Goal: Navigation & Orientation: Find specific page/section

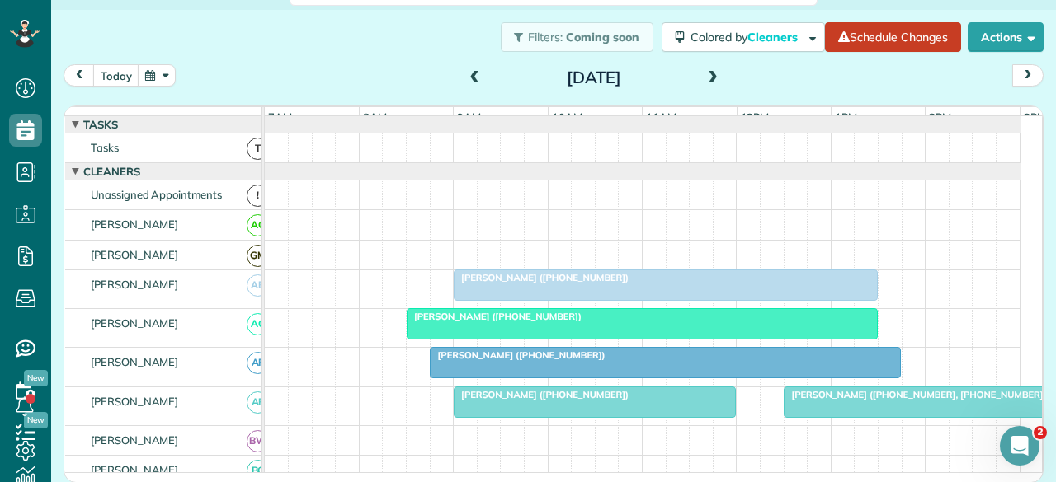
click at [466, 72] on span at bounding box center [475, 78] width 18 height 15
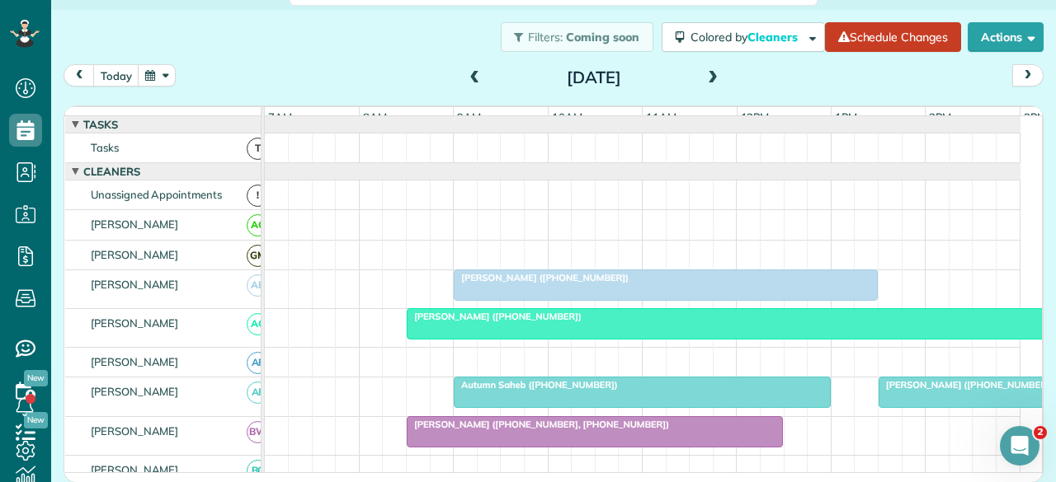
click at [466, 75] on span at bounding box center [475, 78] width 18 height 15
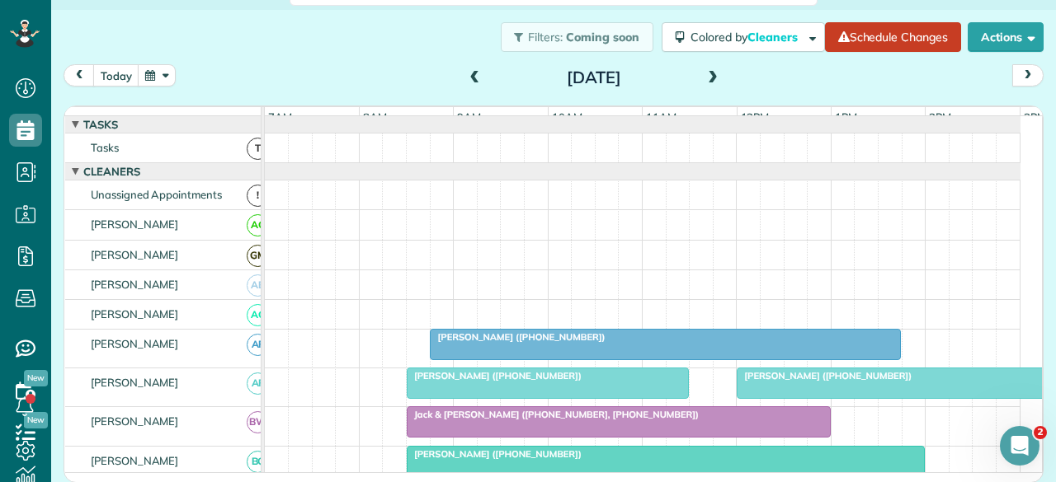
click at [466, 75] on span at bounding box center [475, 78] width 18 height 15
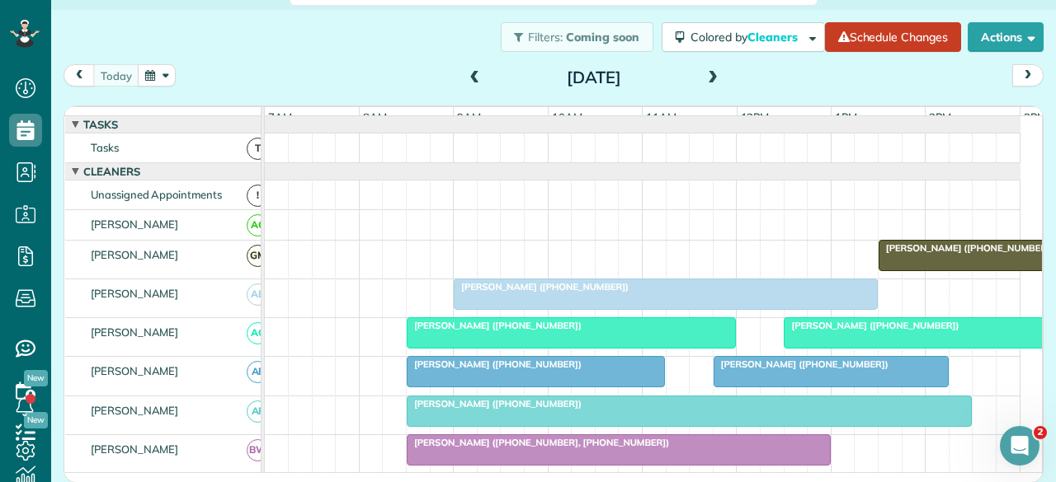
click at [523, 303] on div at bounding box center [665, 295] width 422 height 30
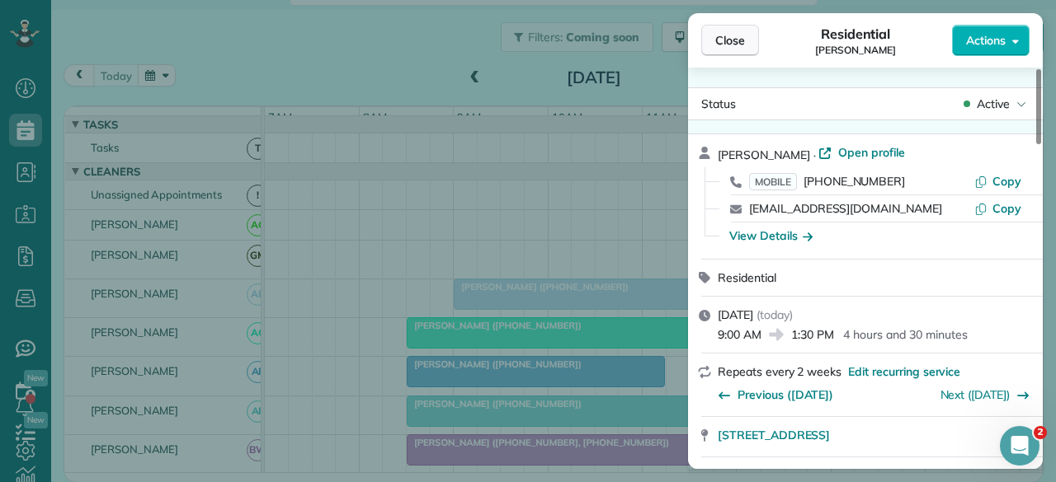
click at [727, 39] on span "Close" at bounding box center [730, 40] width 30 height 16
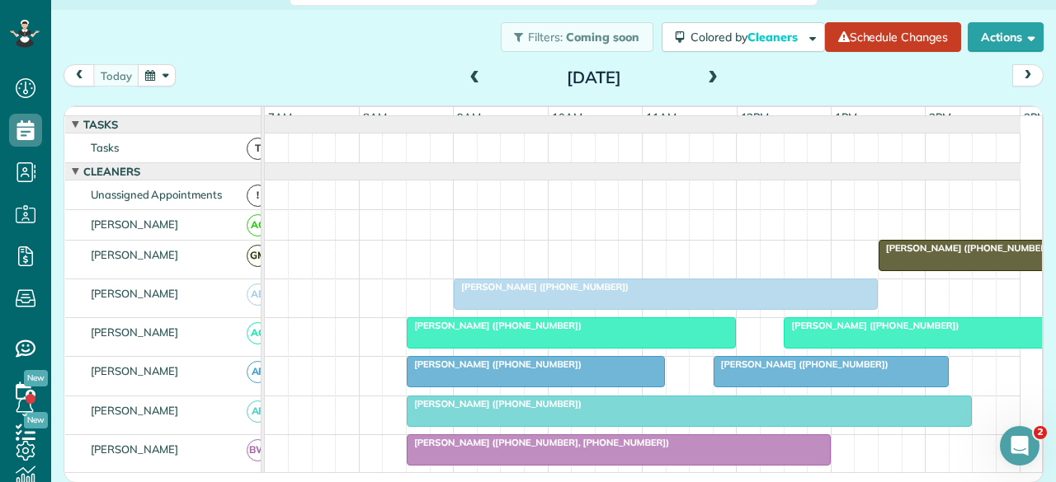
click at [462, 348] on div at bounding box center [570, 333] width 327 height 30
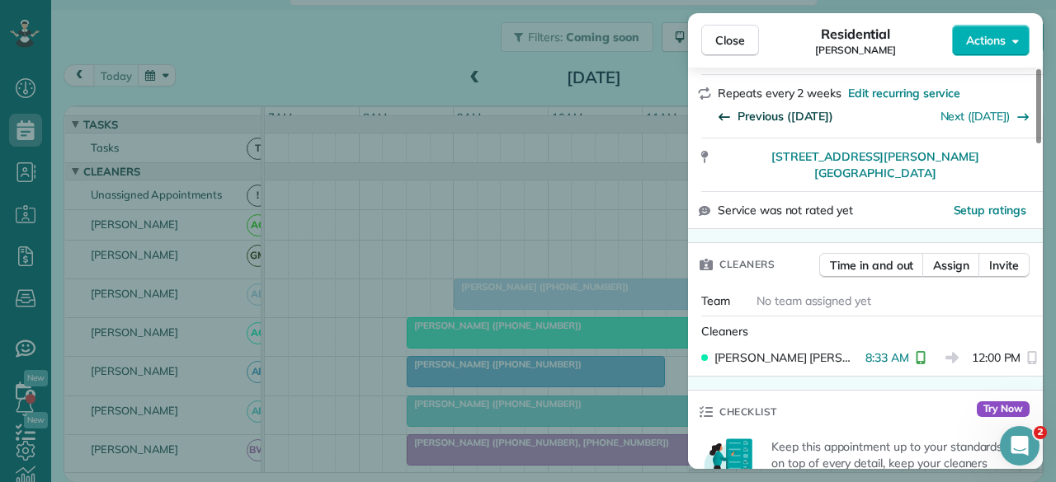
scroll to position [330, 0]
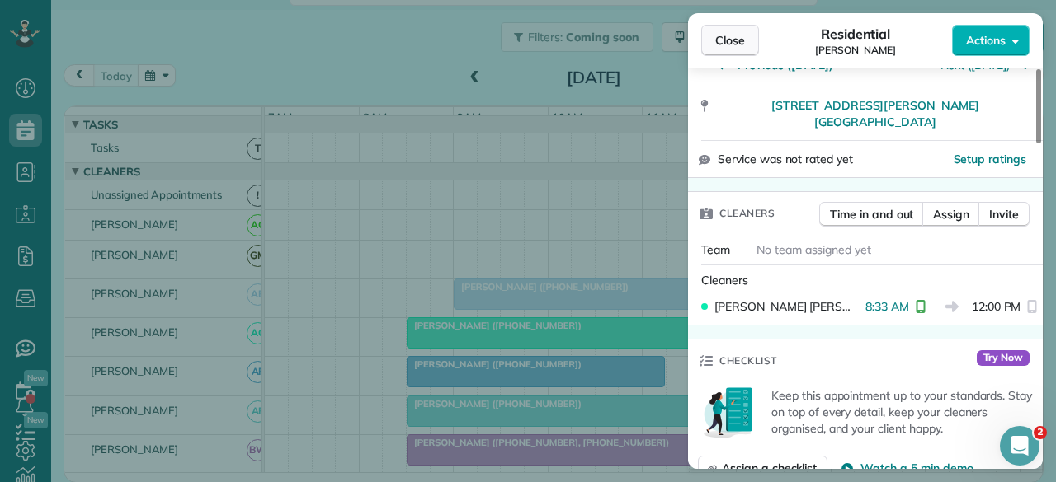
click at [739, 31] on button "Close" at bounding box center [730, 40] width 58 height 31
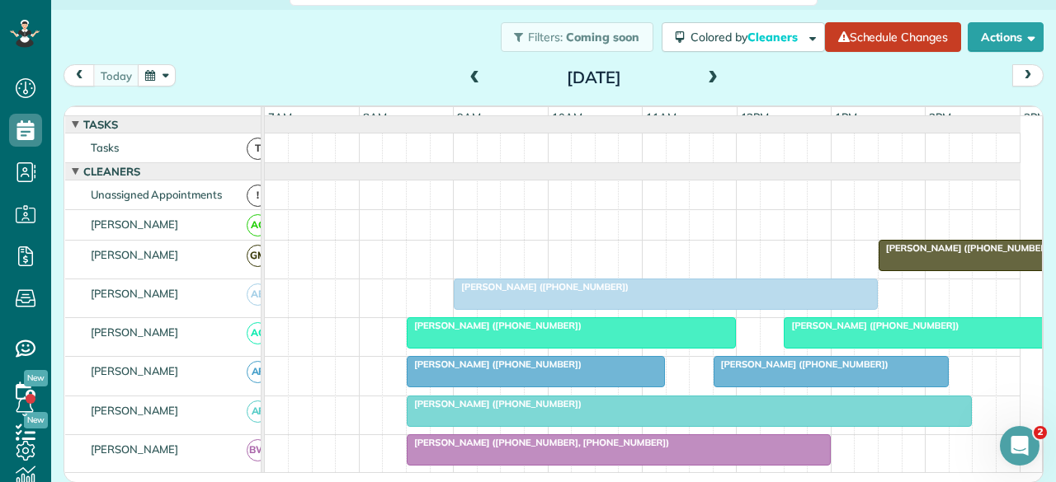
click at [475, 370] on span "[PERSON_NAME] ([PHONE_NUMBER])" at bounding box center [494, 365] width 176 height 12
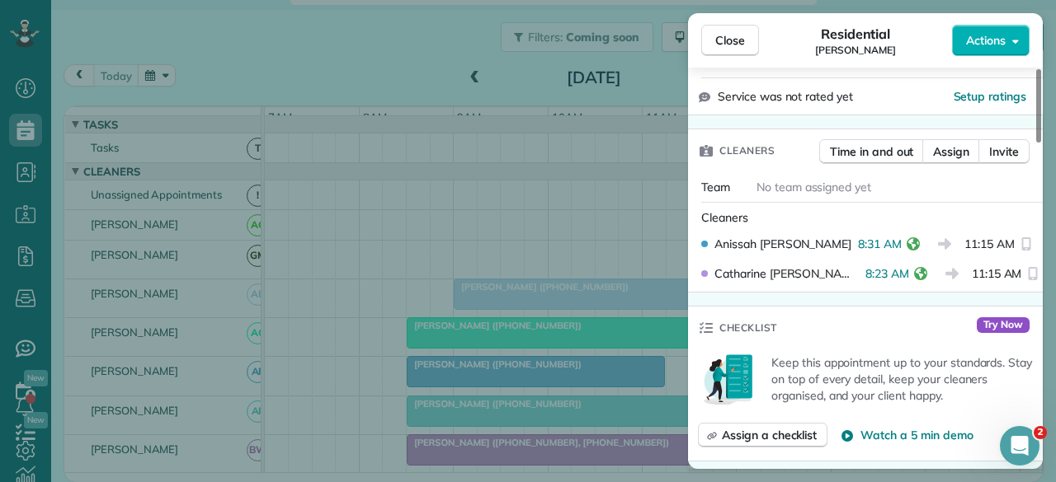
scroll to position [407, 0]
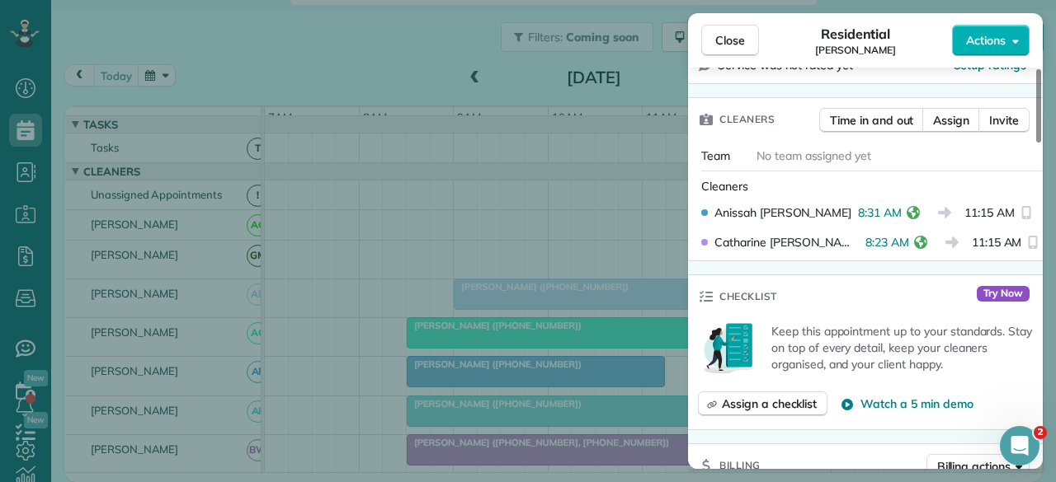
drag, startPoint x: 717, startPoint y: 40, endPoint x: 597, endPoint y: 87, distance: 129.0
click at [717, 40] on span "Close" at bounding box center [730, 40] width 30 height 16
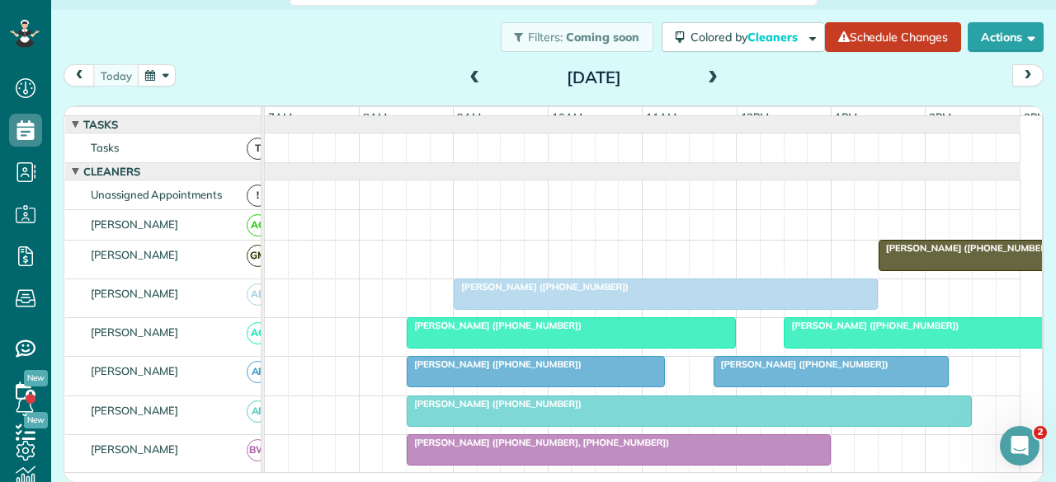
click at [436, 421] on div at bounding box center [688, 412] width 563 height 30
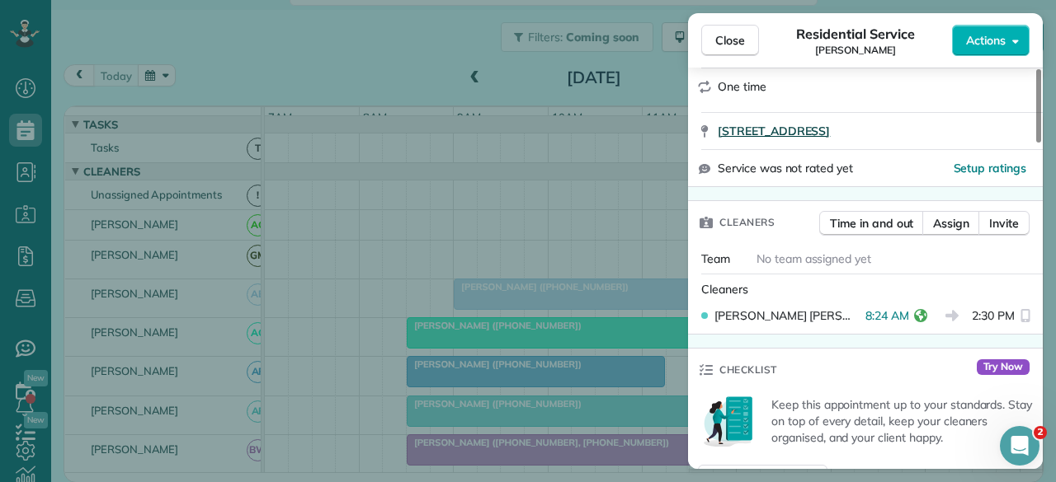
scroll to position [330, 0]
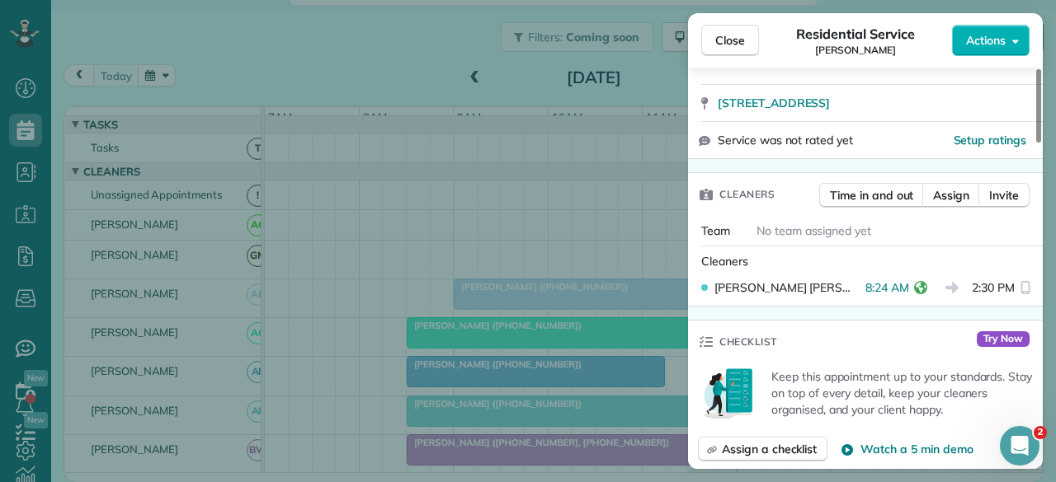
drag, startPoint x: 721, startPoint y: 35, endPoint x: 623, endPoint y: 152, distance: 151.6
click at [721, 35] on span "Close" at bounding box center [730, 40] width 30 height 16
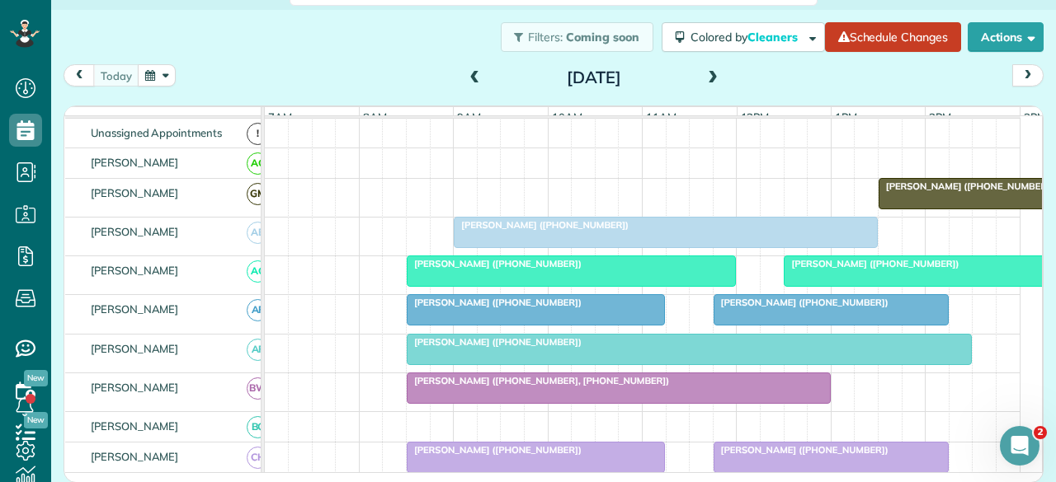
scroll to position [82, 0]
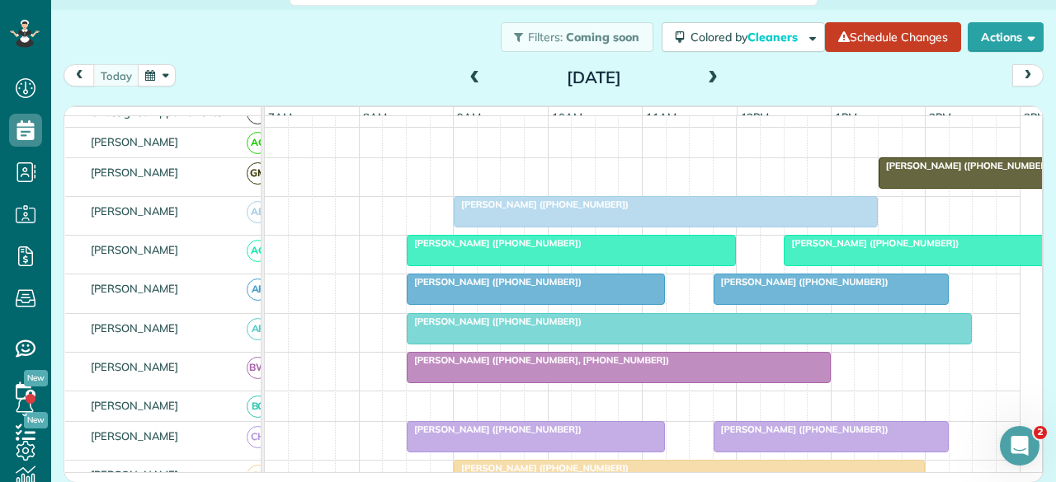
click at [452, 366] on span "[PERSON_NAME] ([PHONE_NUMBER], [PHONE_NUMBER])" at bounding box center [538, 361] width 264 height 12
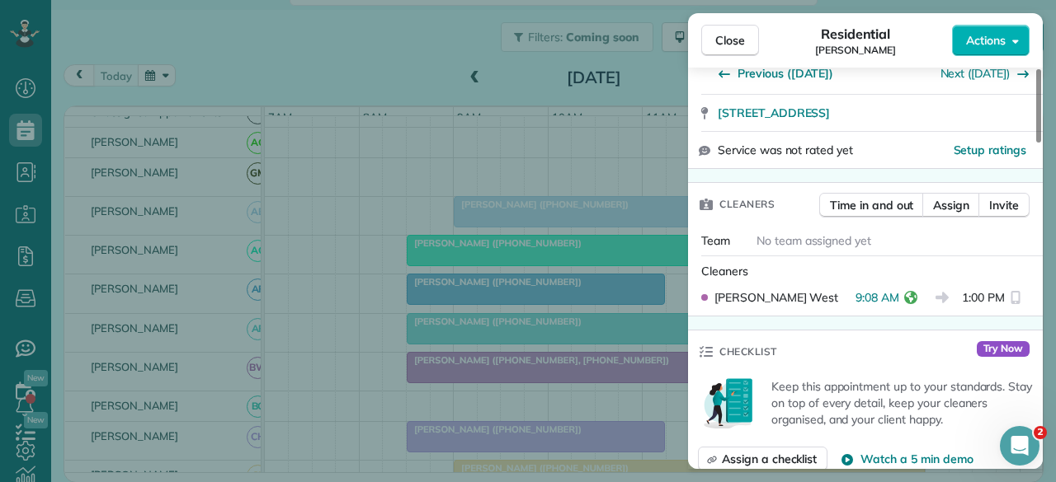
scroll to position [412, 0]
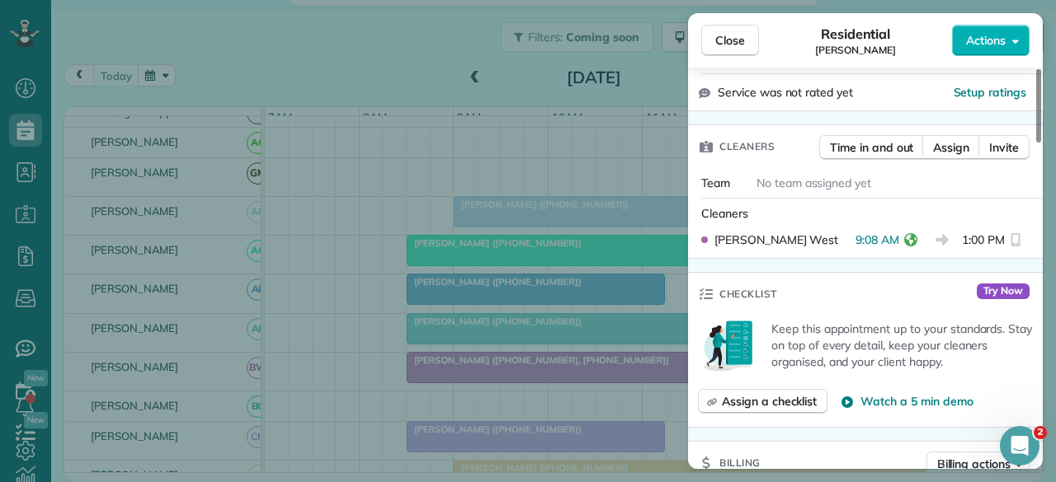
drag, startPoint x: 736, startPoint y: 47, endPoint x: 589, endPoint y: 7, distance: 152.2
click at [736, 45] on span "Close" at bounding box center [730, 40] width 30 height 16
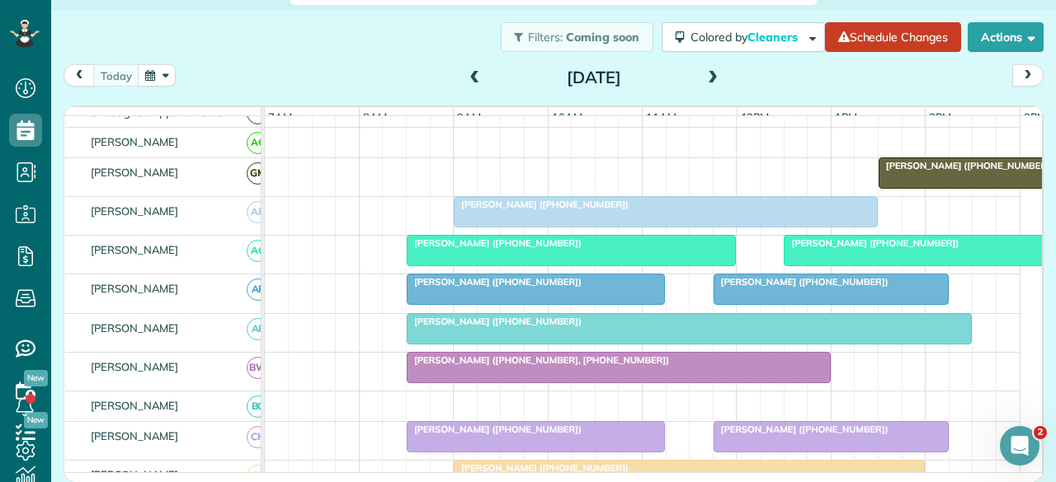
click at [430, 327] on span "[PERSON_NAME] ([PHONE_NUMBER])" at bounding box center [494, 322] width 176 height 12
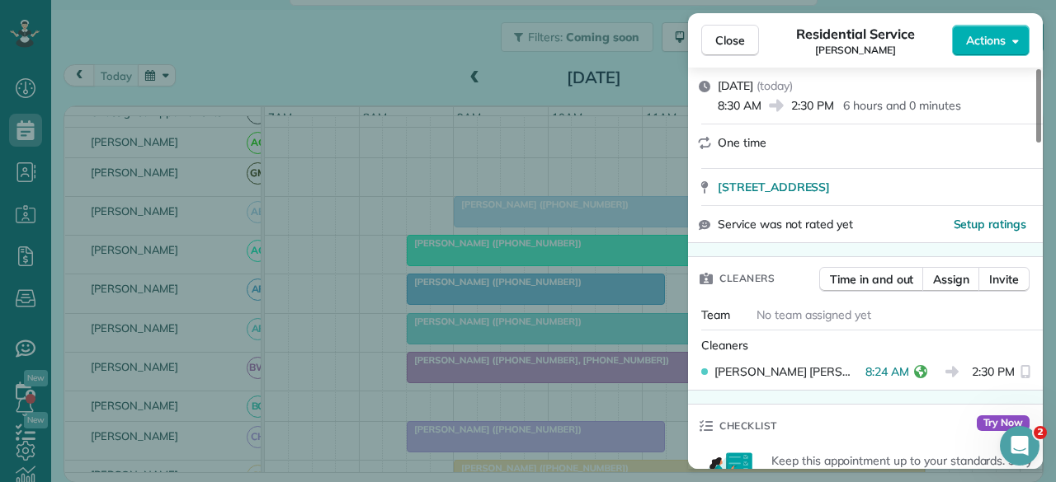
scroll to position [247, 0]
click at [735, 45] on span "Close" at bounding box center [730, 40] width 30 height 16
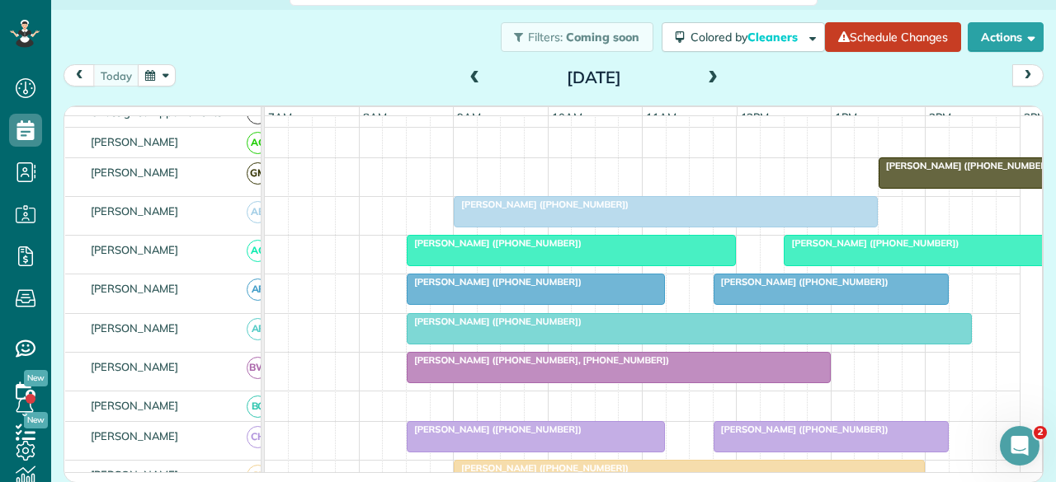
scroll to position [165, 0]
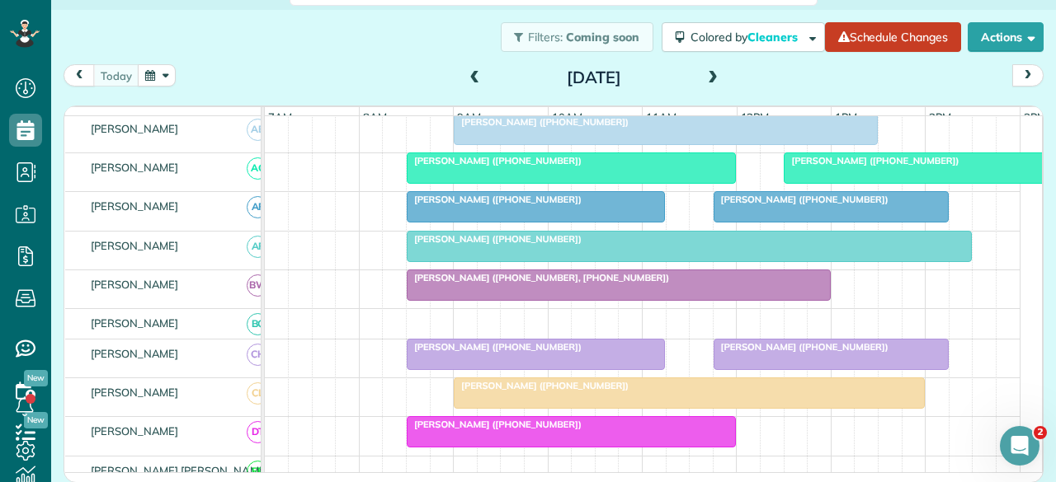
click at [511, 405] on div at bounding box center [688, 394] width 469 height 30
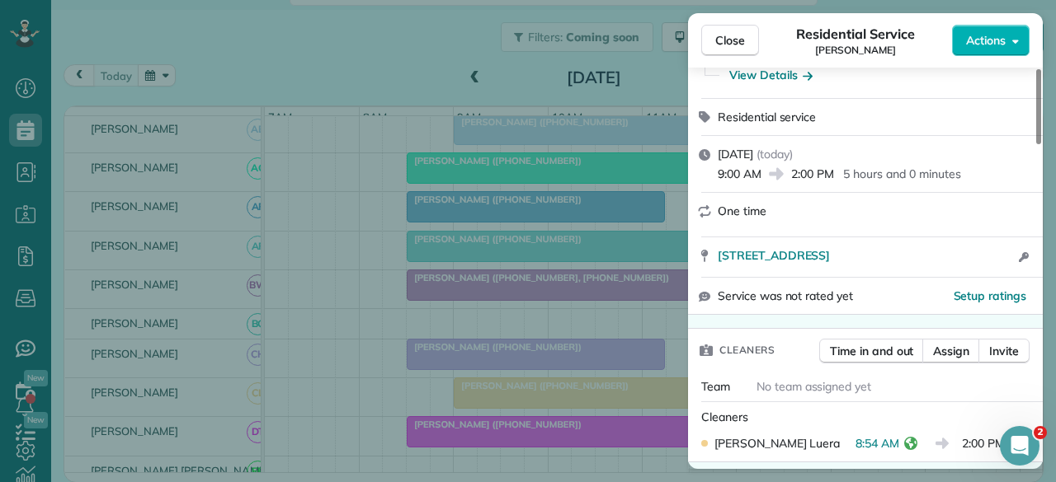
scroll to position [247, 0]
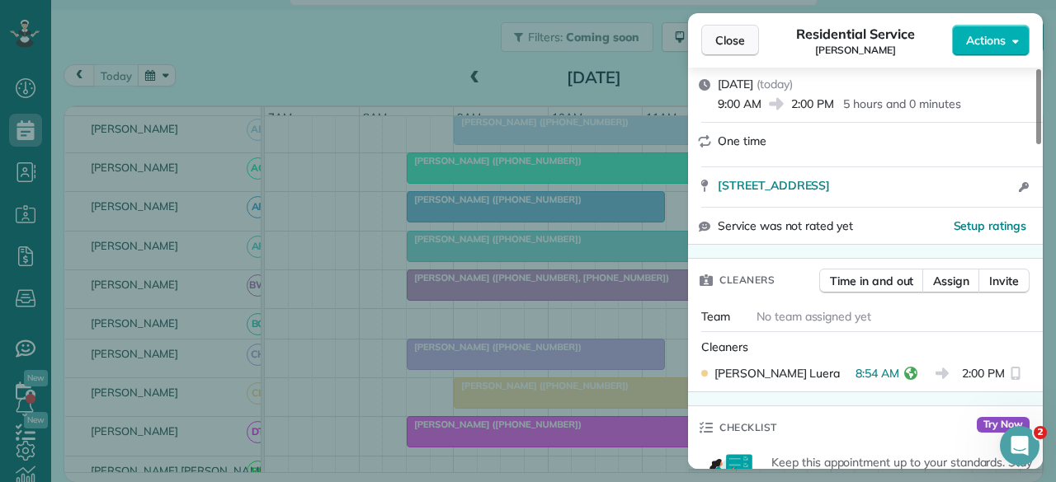
click at [729, 33] on span "Close" at bounding box center [730, 40] width 30 height 16
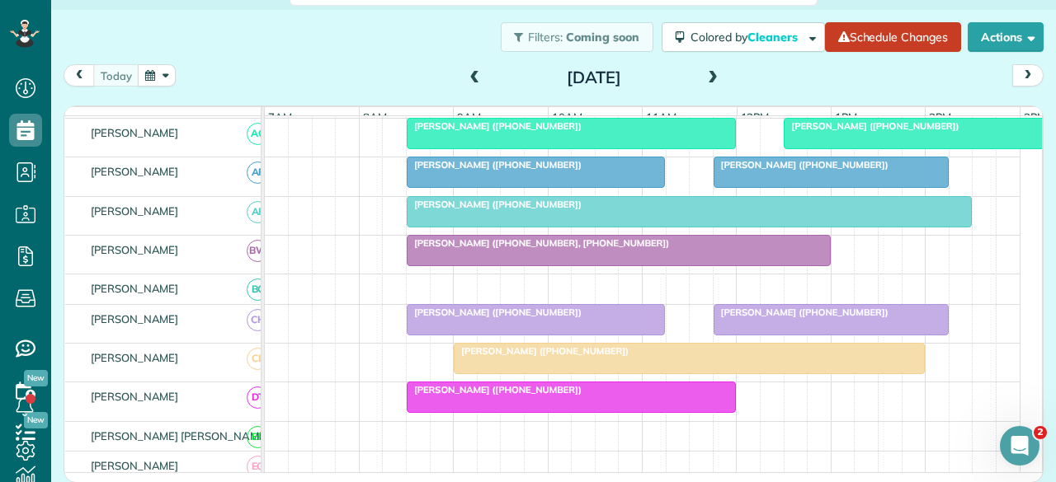
scroll to position [247, 0]
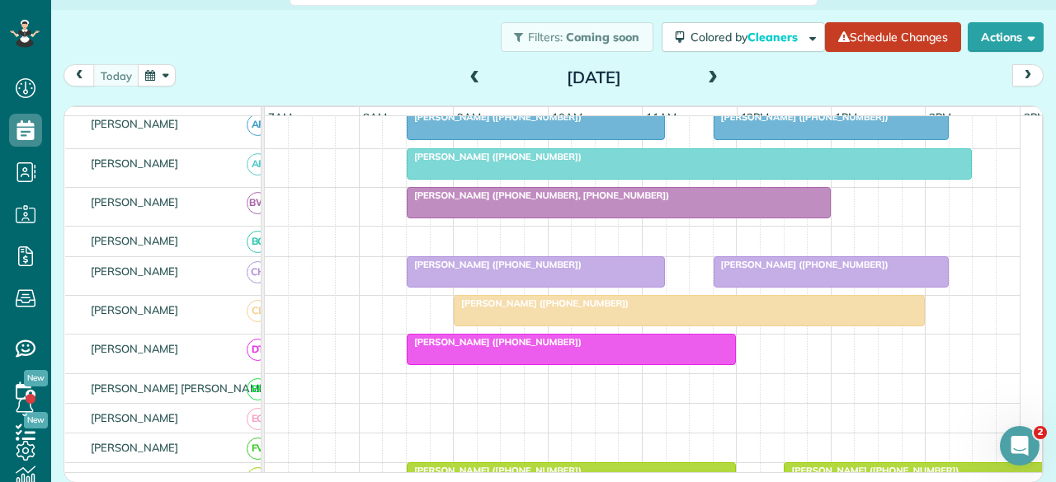
click at [451, 364] on div at bounding box center [570, 350] width 327 height 30
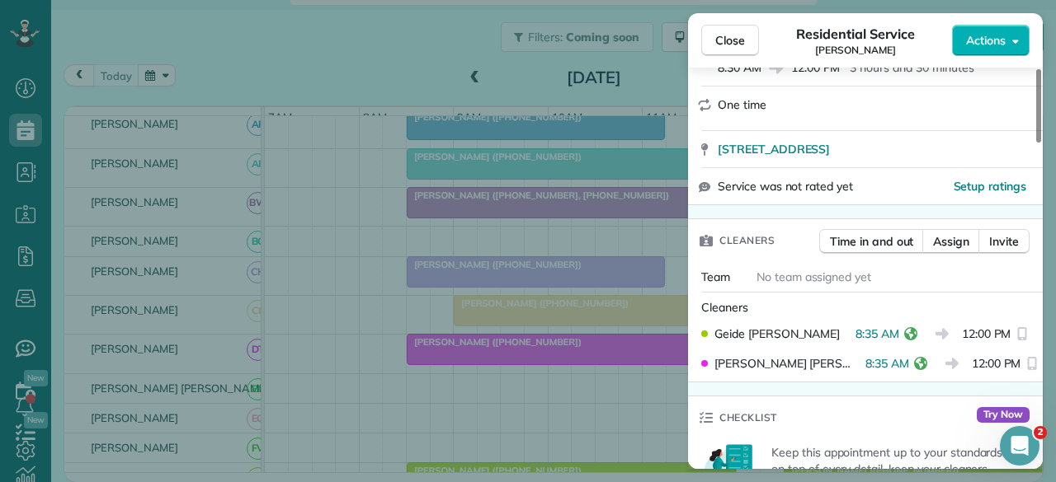
scroll to position [330, 0]
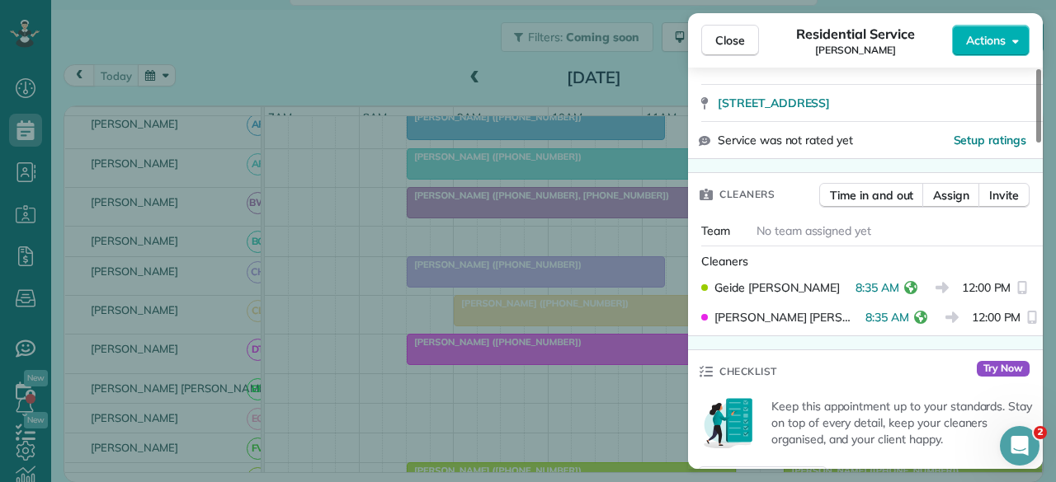
drag, startPoint x: 736, startPoint y: 40, endPoint x: 630, endPoint y: 166, distance: 163.9
click at [736, 40] on span "Close" at bounding box center [730, 40] width 30 height 16
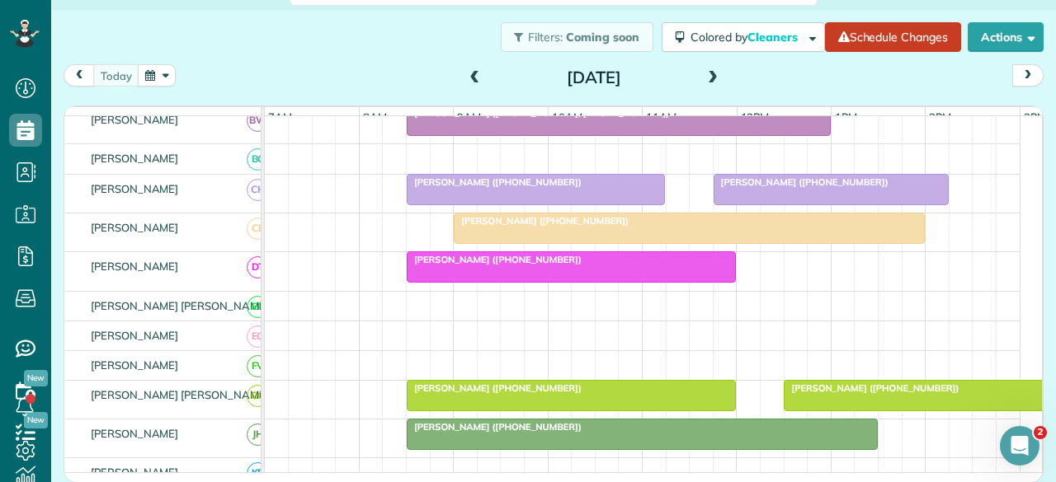
scroll to position [412, 0]
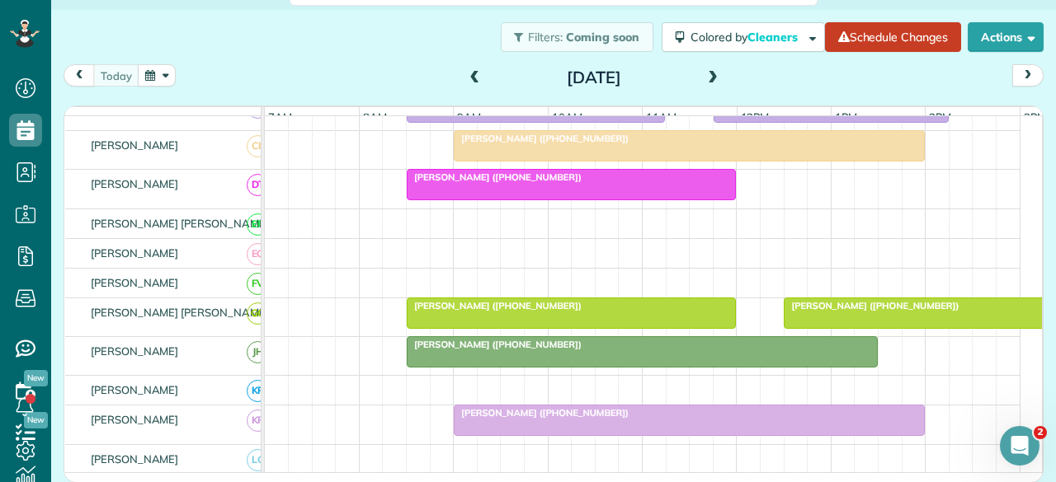
click at [450, 359] on div at bounding box center [641, 352] width 469 height 30
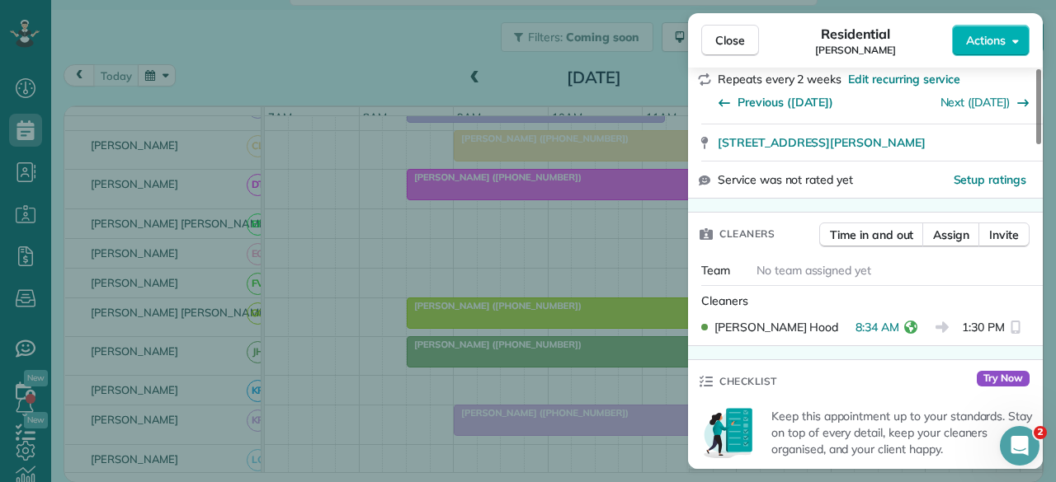
scroll to position [330, 0]
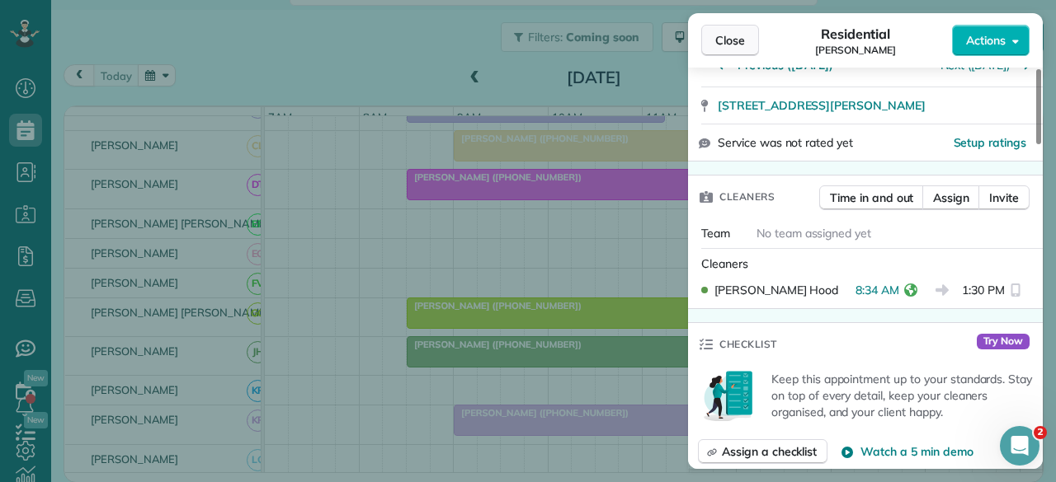
drag, startPoint x: 728, startPoint y: 44, endPoint x: 683, endPoint y: 175, distance: 138.7
click at [727, 44] on span "Close" at bounding box center [730, 40] width 30 height 16
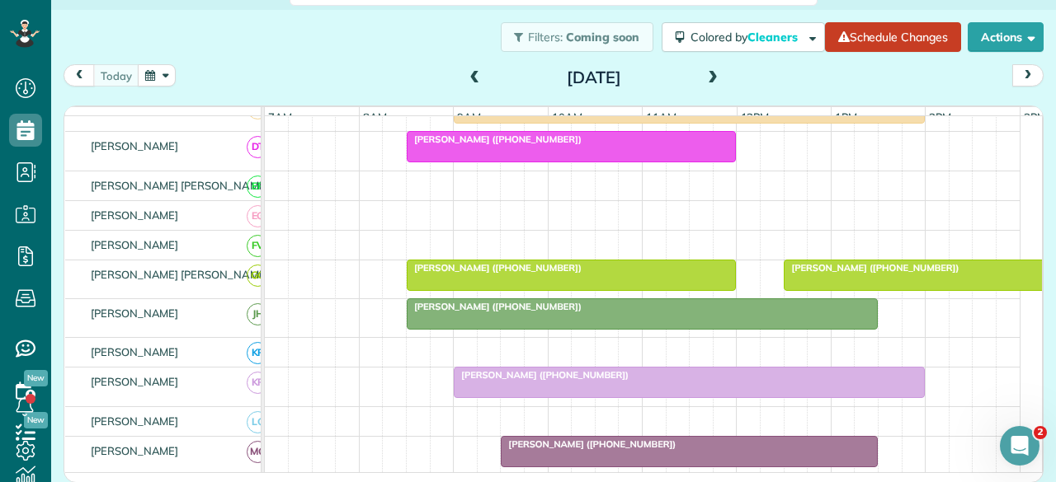
scroll to position [495, 0]
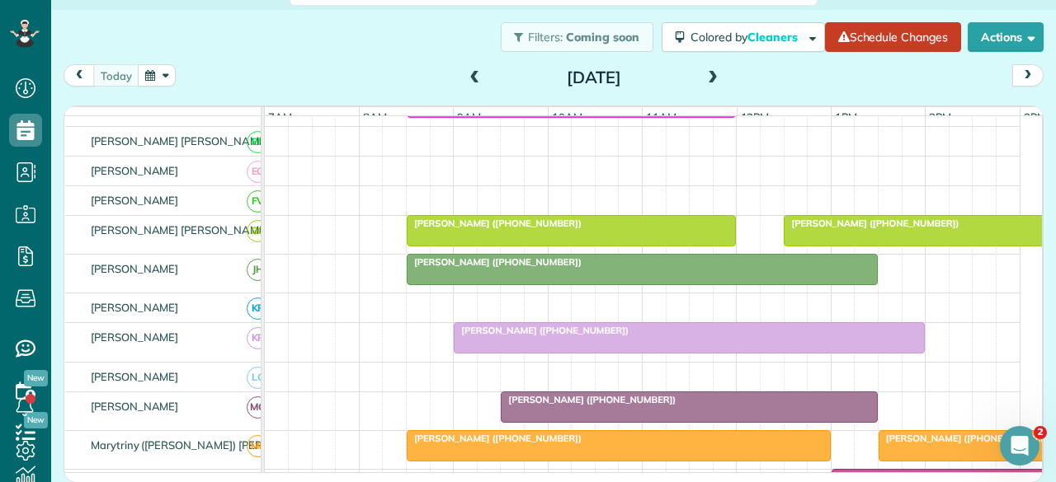
click at [540, 336] on span "[PERSON_NAME] ([PHONE_NUMBER])" at bounding box center [541, 331] width 176 height 12
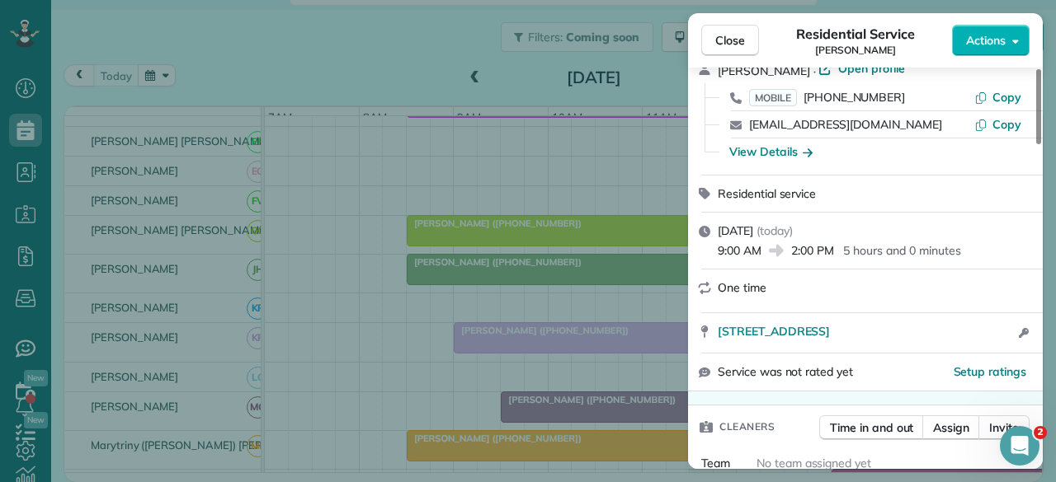
scroll to position [249, 0]
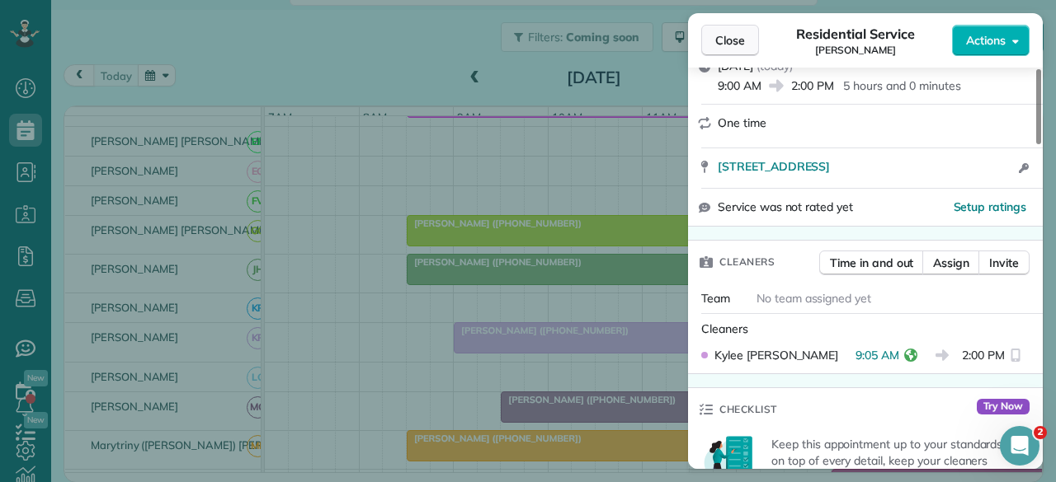
click at [724, 39] on span "Close" at bounding box center [730, 40] width 30 height 16
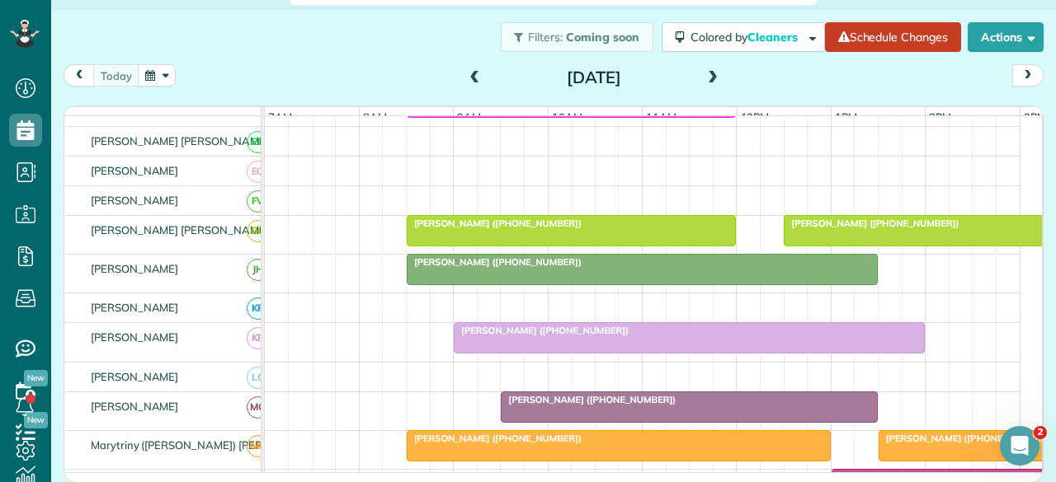
scroll to position [577, 0]
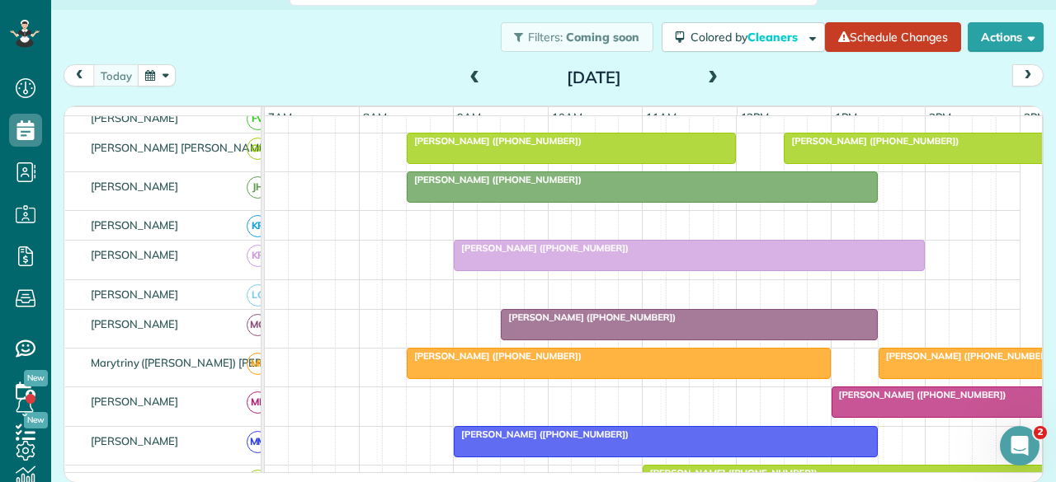
click at [495, 368] on div at bounding box center [618, 364] width 422 height 30
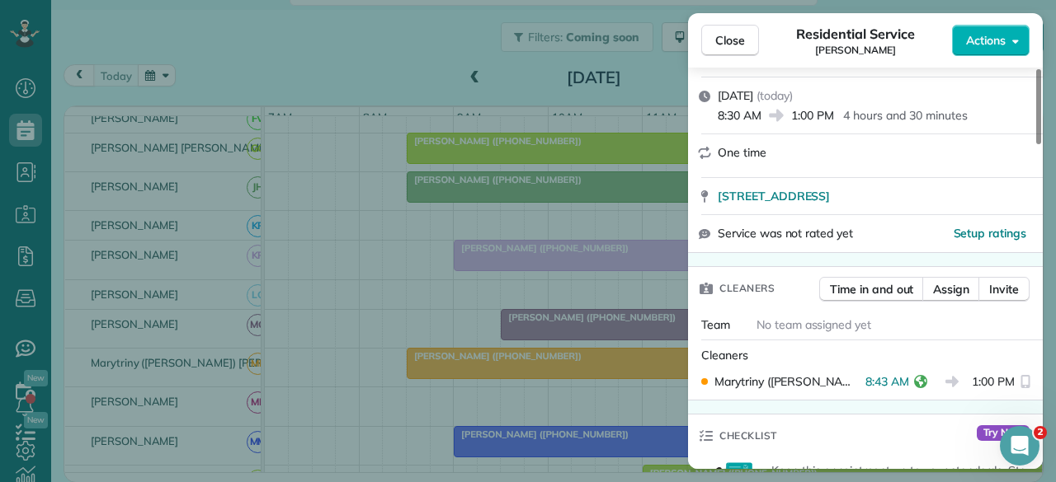
scroll to position [247, 0]
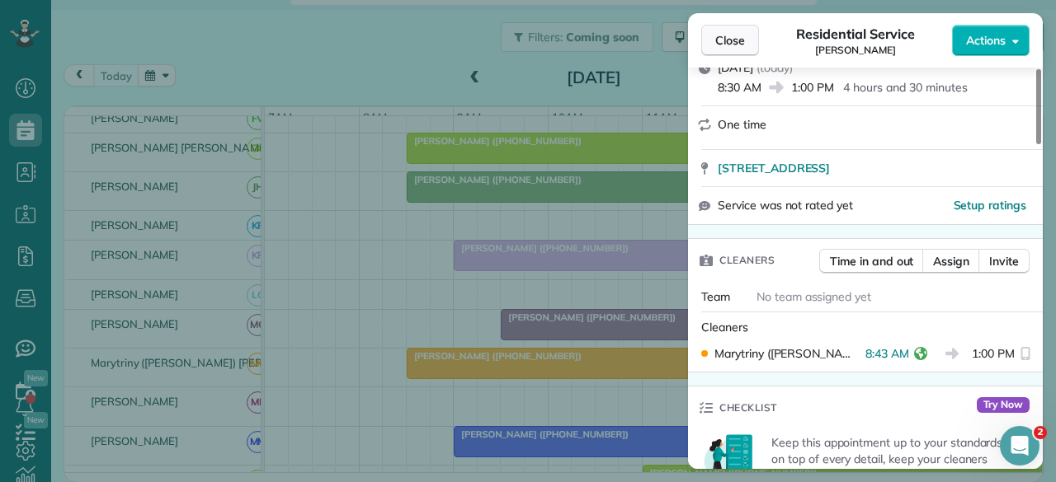
click at [739, 37] on span "Close" at bounding box center [730, 40] width 30 height 16
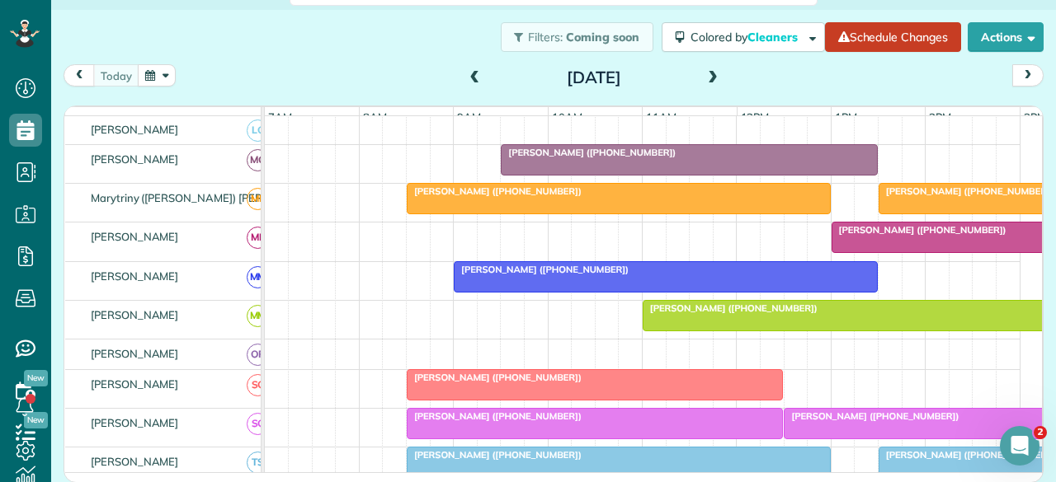
scroll to position [825, 0]
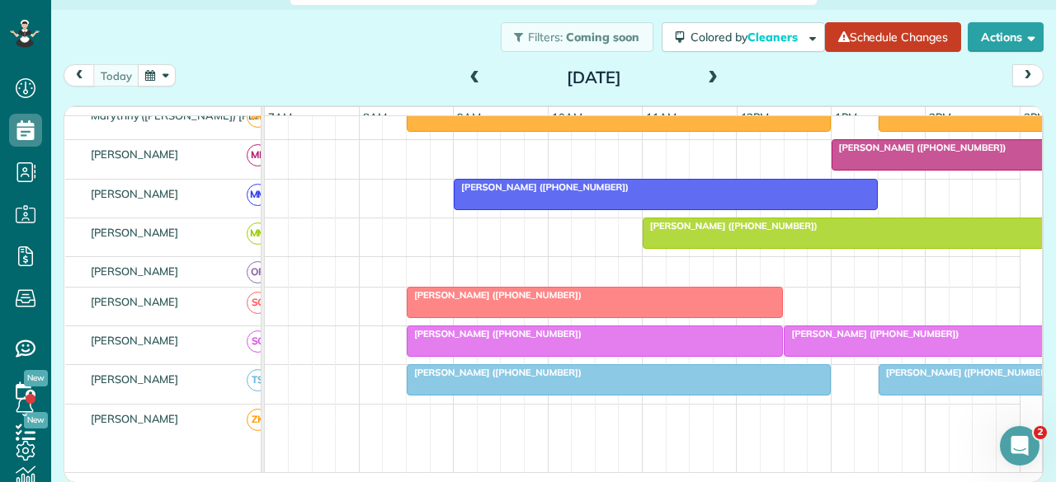
click at [446, 300] on span "[PERSON_NAME] ([PHONE_NUMBER])" at bounding box center [494, 295] width 176 height 12
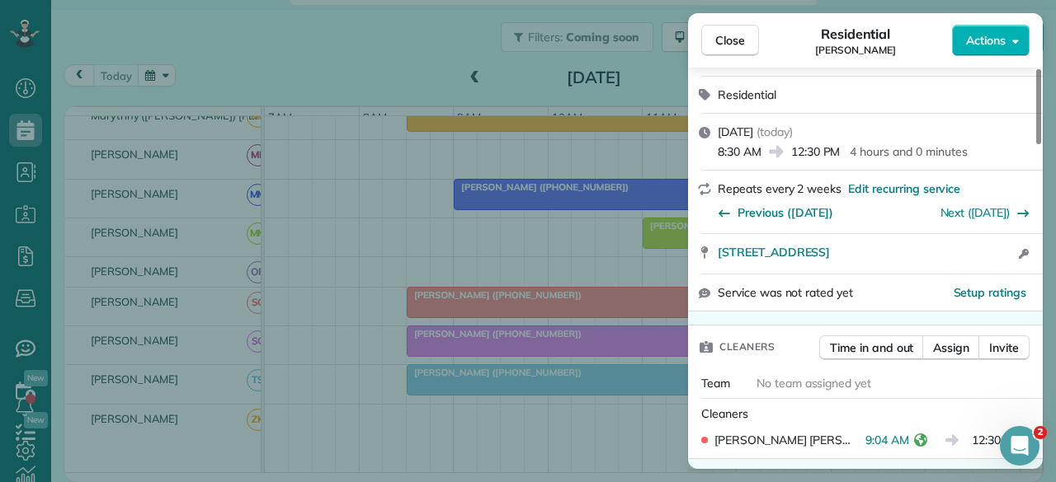
scroll to position [330, 0]
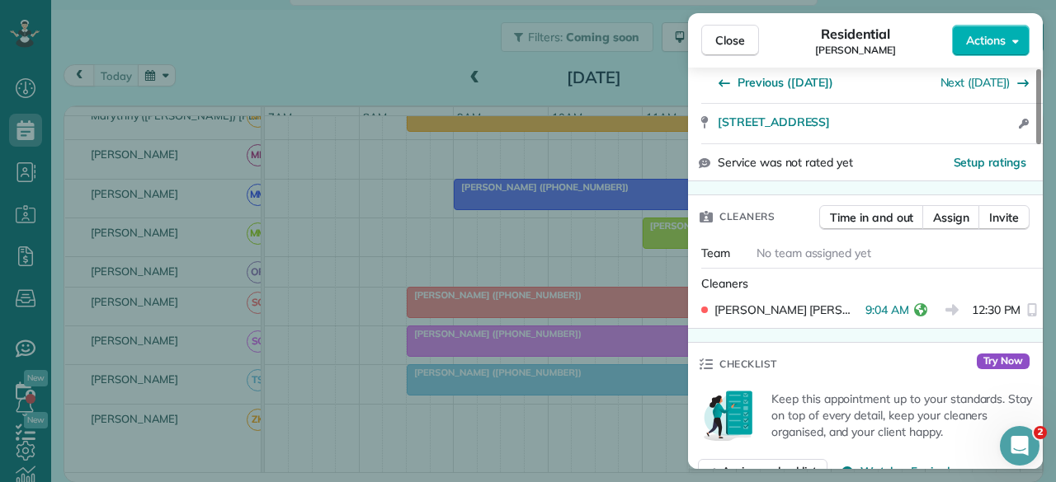
drag, startPoint x: 721, startPoint y: 42, endPoint x: 629, endPoint y: 176, distance: 161.9
click at [721, 42] on span "Close" at bounding box center [730, 40] width 30 height 16
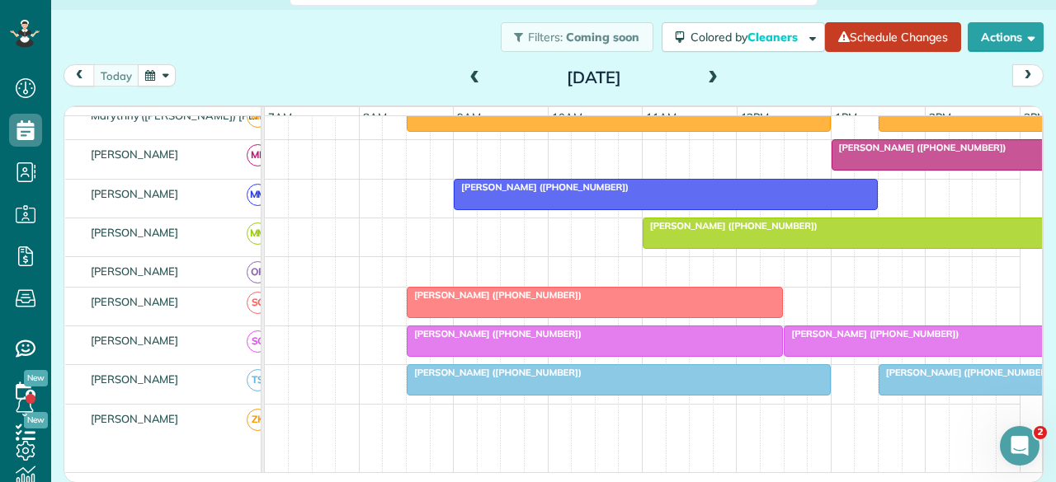
click at [455, 337] on span "[PERSON_NAME] ([PHONE_NUMBER])" at bounding box center [494, 334] width 176 height 12
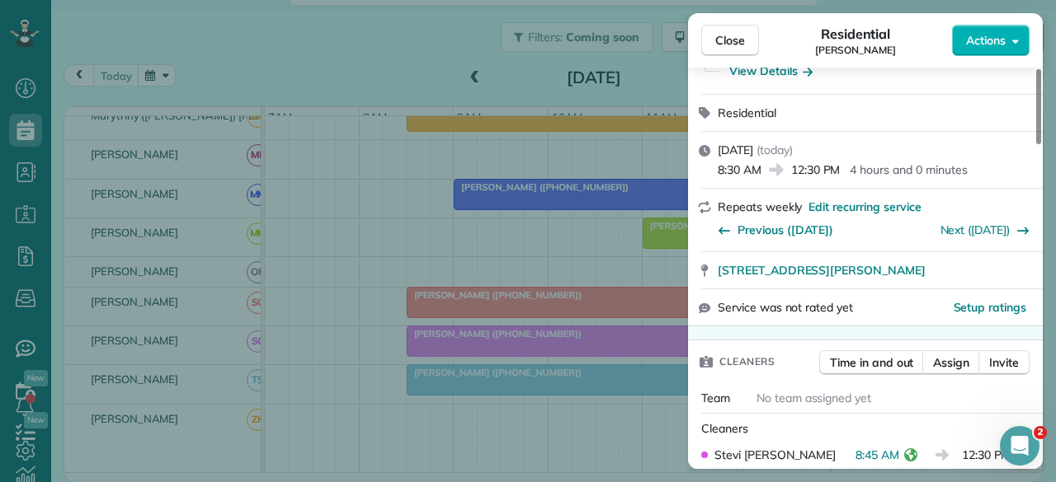
scroll to position [330, 0]
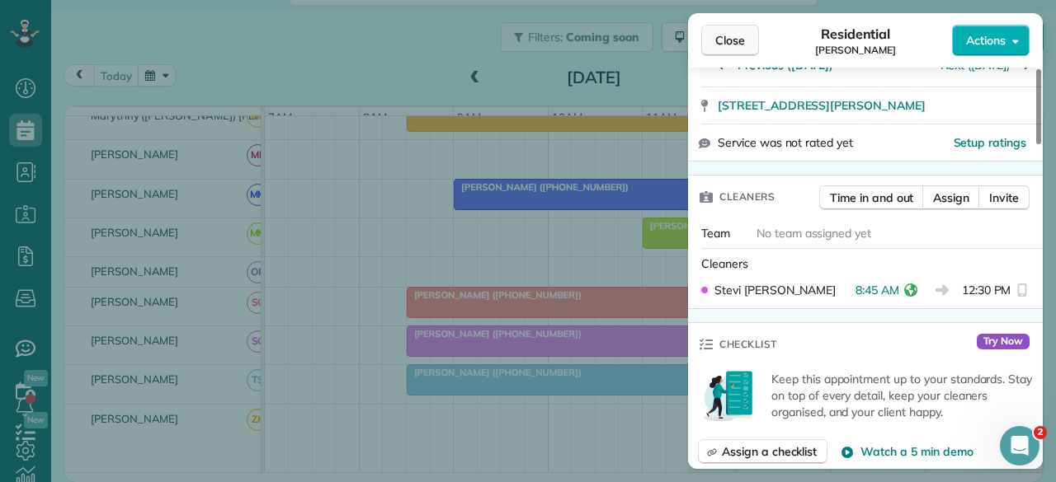
click at [731, 35] on span "Close" at bounding box center [730, 40] width 30 height 16
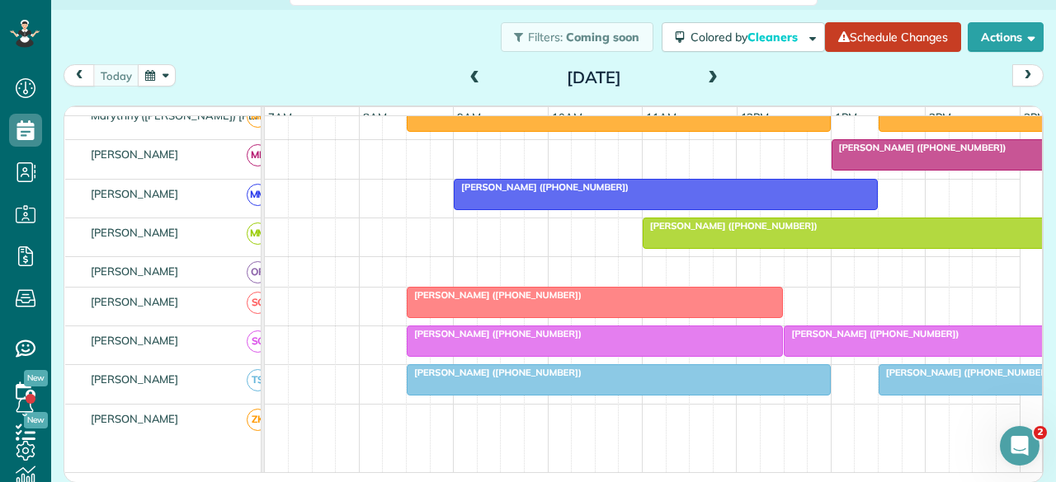
click at [497, 393] on div at bounding box center [618, 380] width 422 height 30
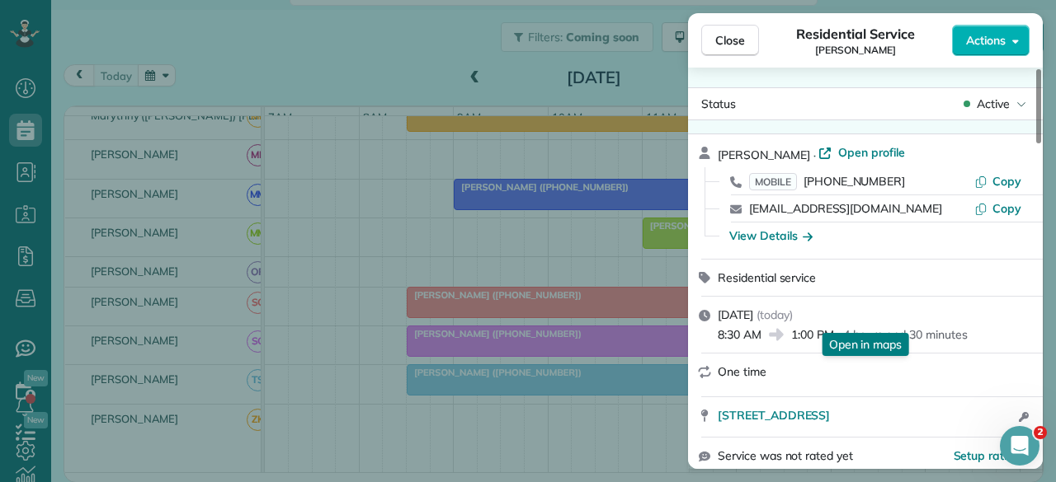
scroll to position [330, 0]
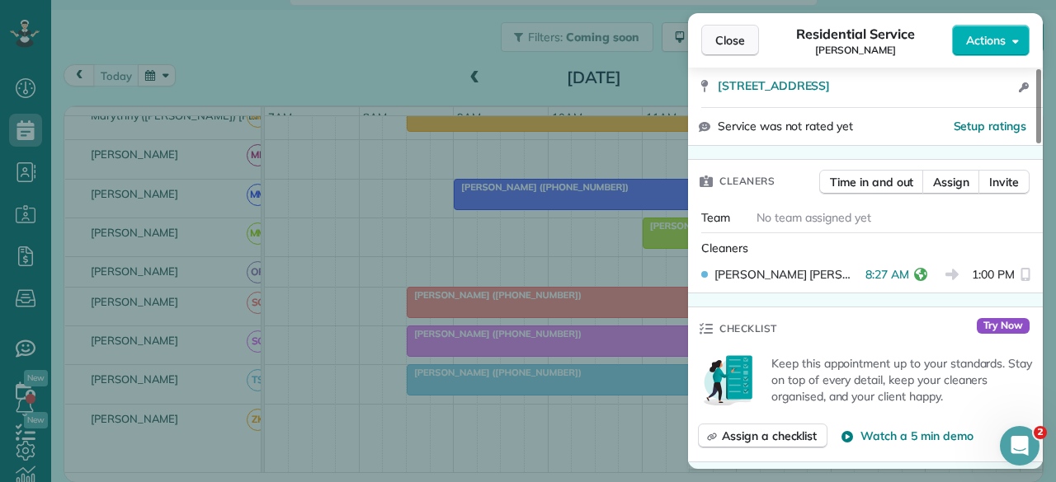
click at [733, 40] on span "Close" at bounding box center [730, 40] width 30 height 16
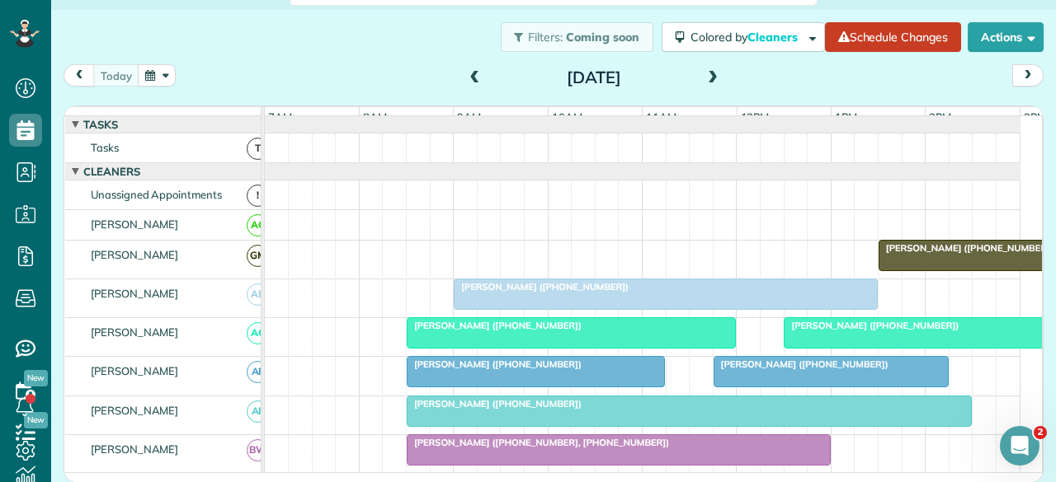
click at [510, 305] on div at bounding box center [665, 295] width 422 height 30
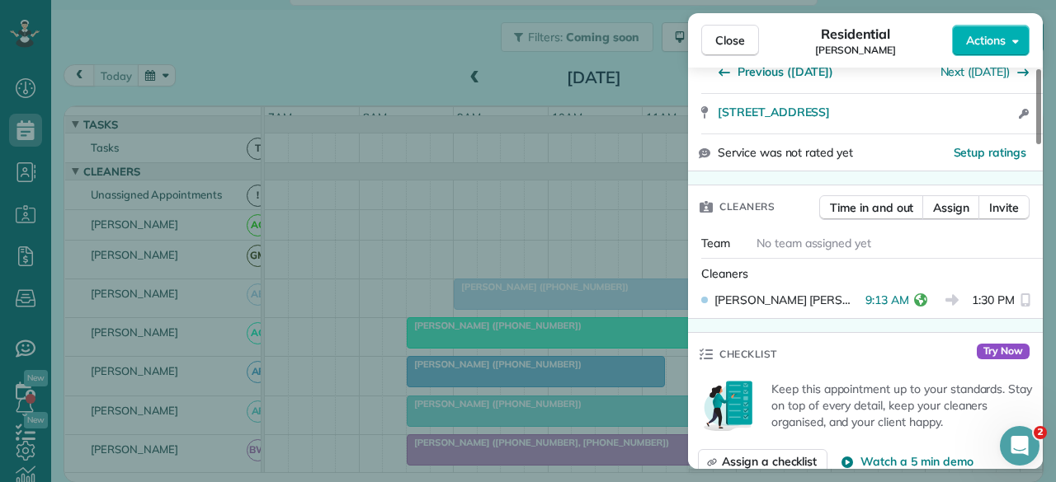
scroll to position [330, 0]
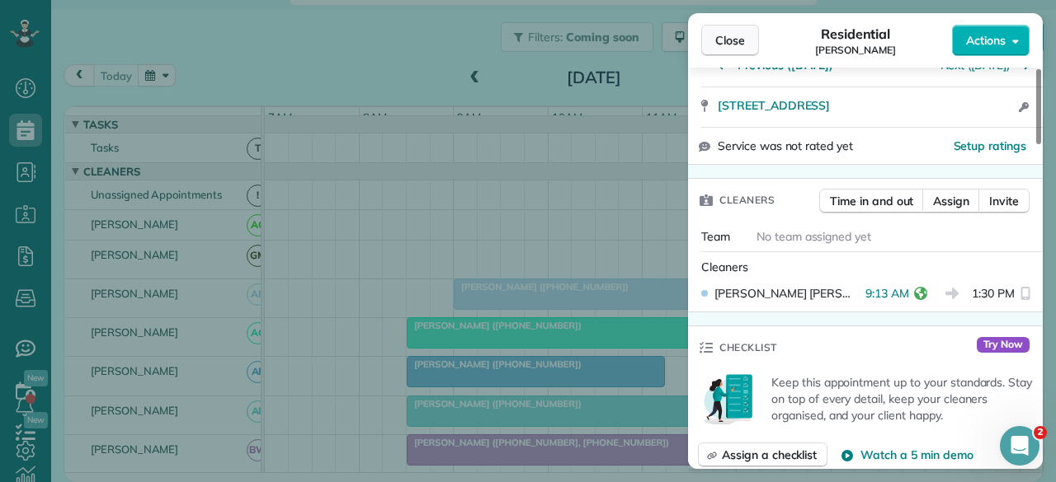
click at [735, 40] on span "Close" at bounding box center [730, 40] width 30 height 16
